Goal: Find contact information: Find contact information

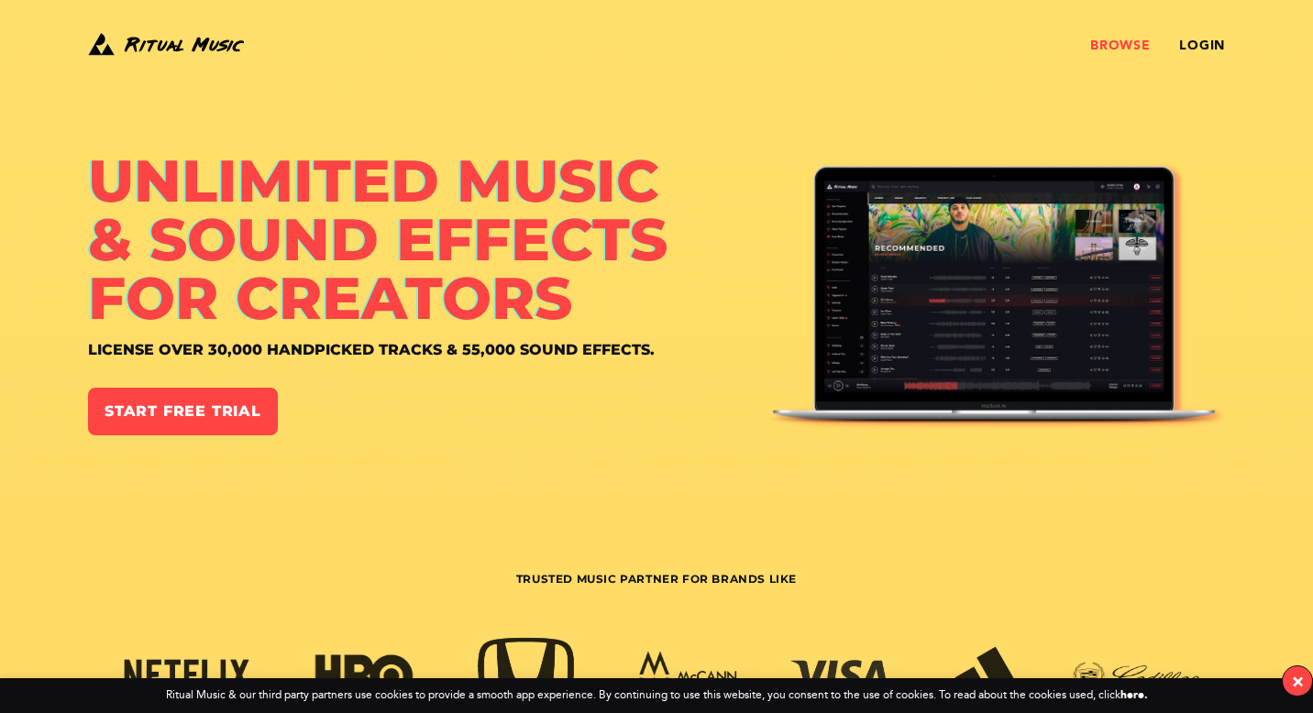
click at [1107, 47] on link "Browse" at bounding box center [1120, 46] width 60 height 15
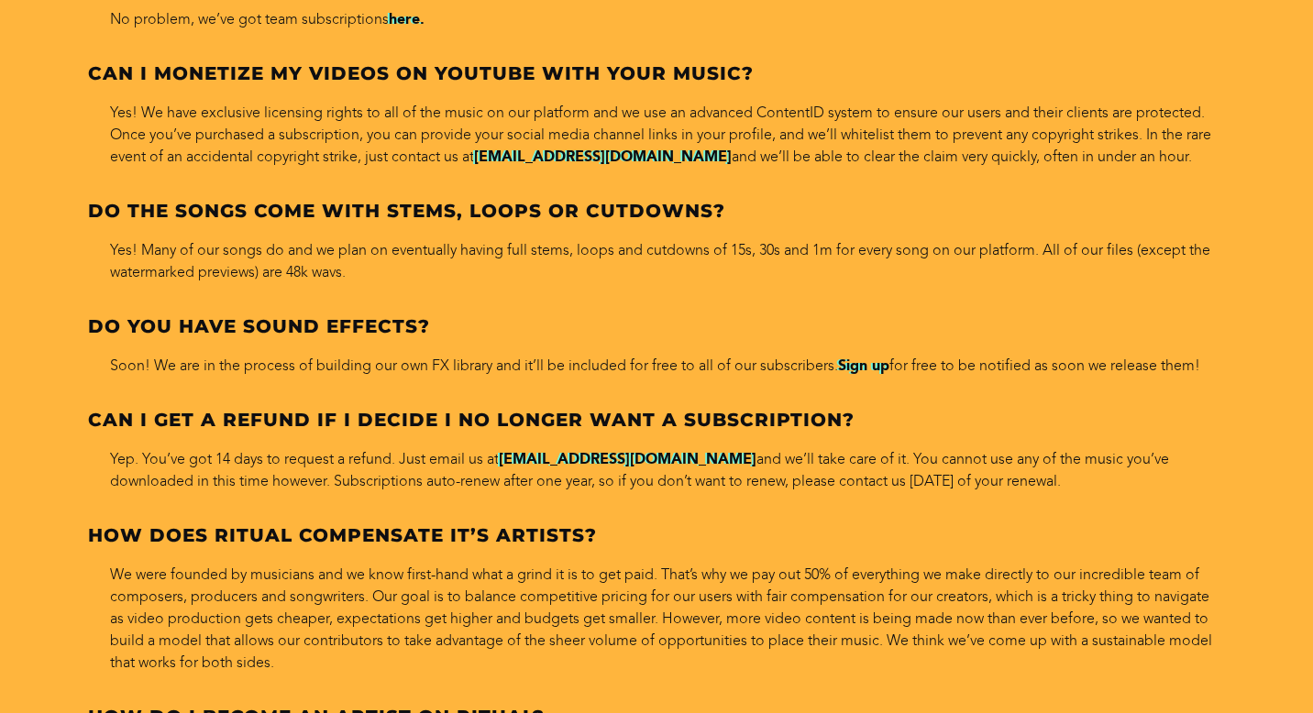
scroll to position [8836, 0]
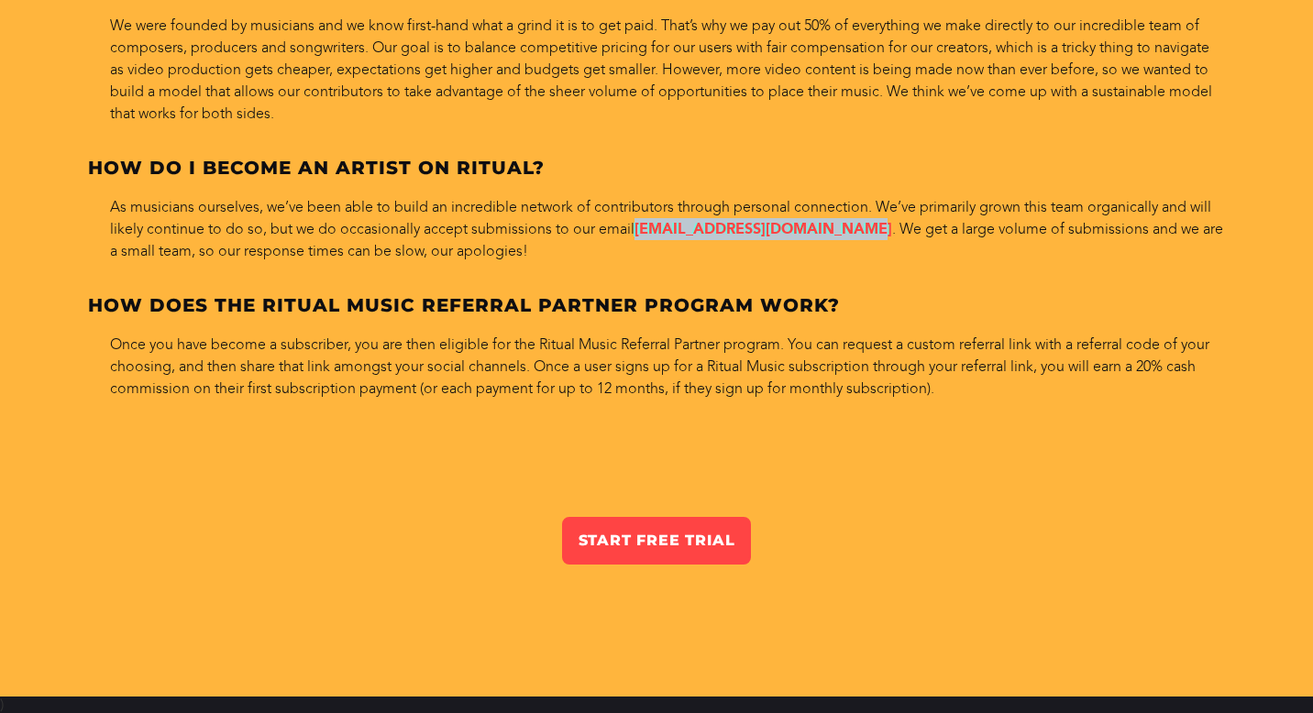
drag, startPoint x: 834, startPoint y: 231, endPoint x: 633, endPoint y: 227, distance: 200.8
click at [633, 227] on p "As musicians ourselves, we’ve been able to build an incredible network of contr…" at bounding box center [656, 229] width 1137 height 66
copy link "submissions@ritualmusic.com"
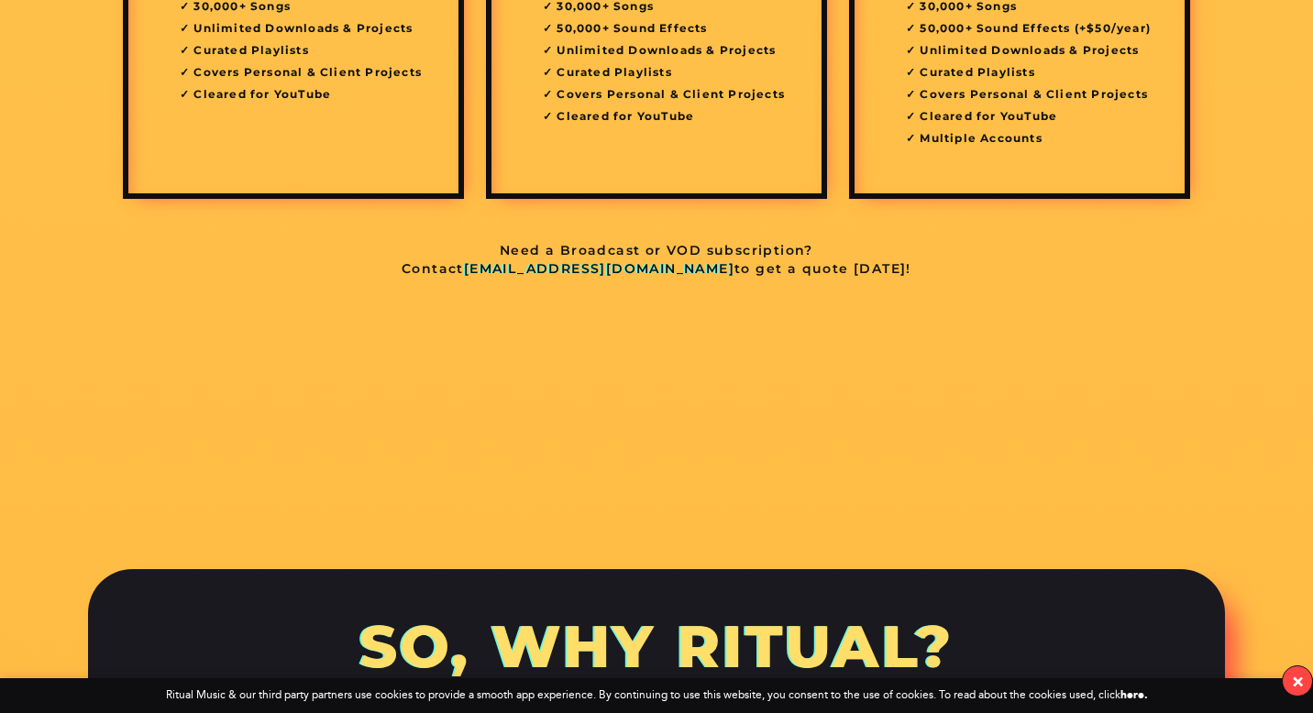
scroll to position [5572, 0]
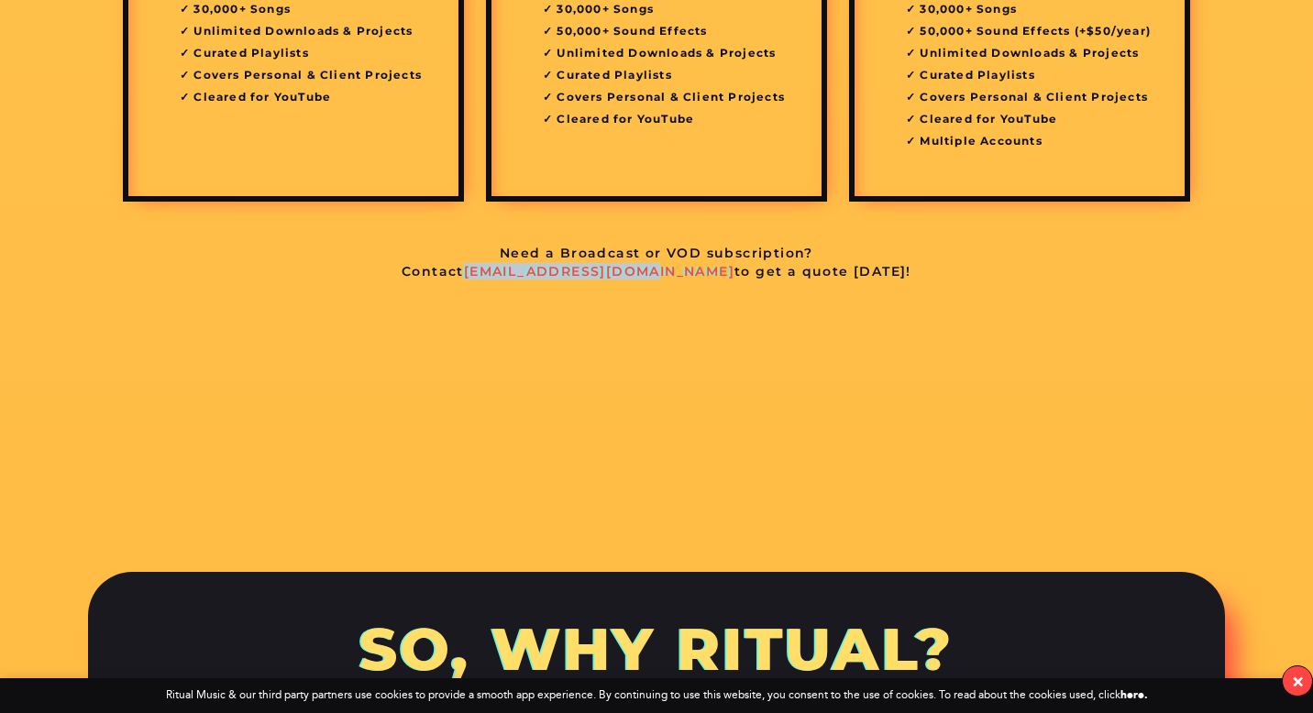
drag, startPoint x: 691, startPoint y: 274, endPoint x: 520, endPoint y: 270, distance: 171.5
click at [520, 270] on p "Contact info@ritualmusic.com to get a quote today!" at bounding box center [656, 271] width 1089 height 15
copy link "info@ritualmusic.com"
drag, startPoint x: 690, startPoint y: 270, endPoint x: 519, endPoint y: 267, distance: 171.5
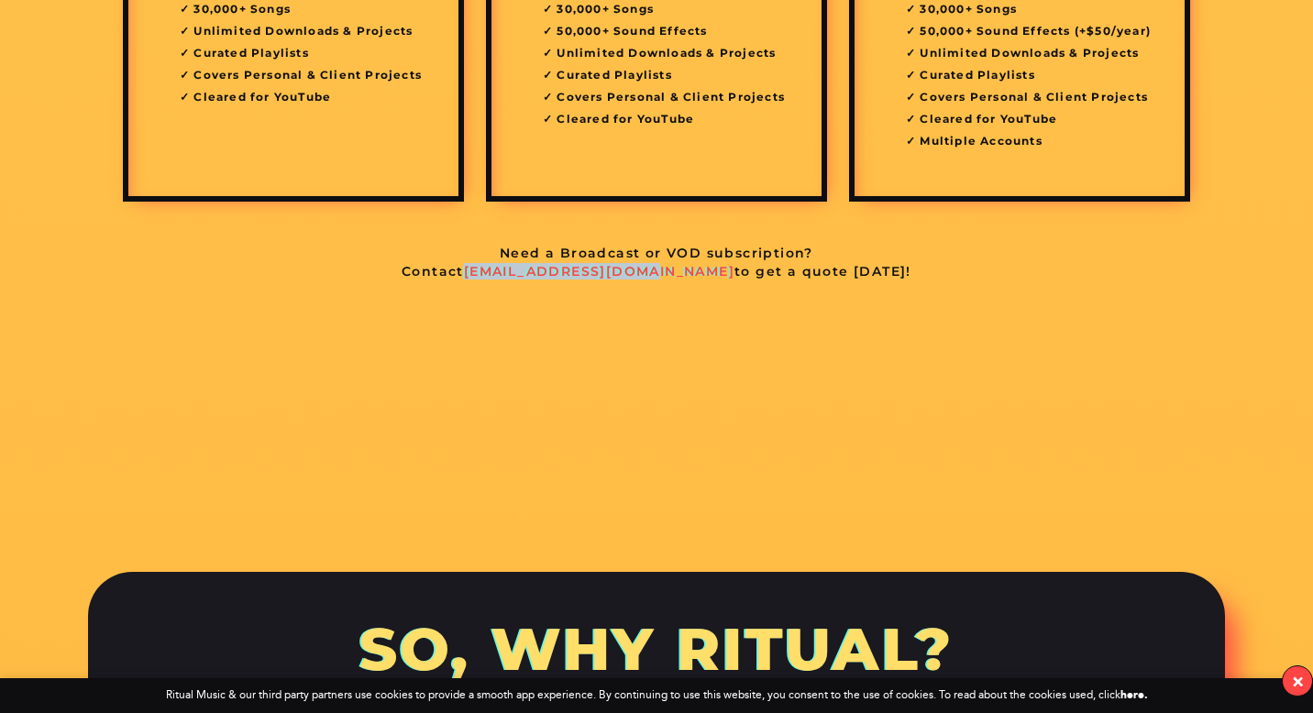
click at [519, 267] on p "Contact info@ritualmusic.com to get a quote today!" at bounding box center [656, 271] width 1089 height 15
copy link "info@ritualmusic.com"
